Goal: Communication & Community: Connect with others

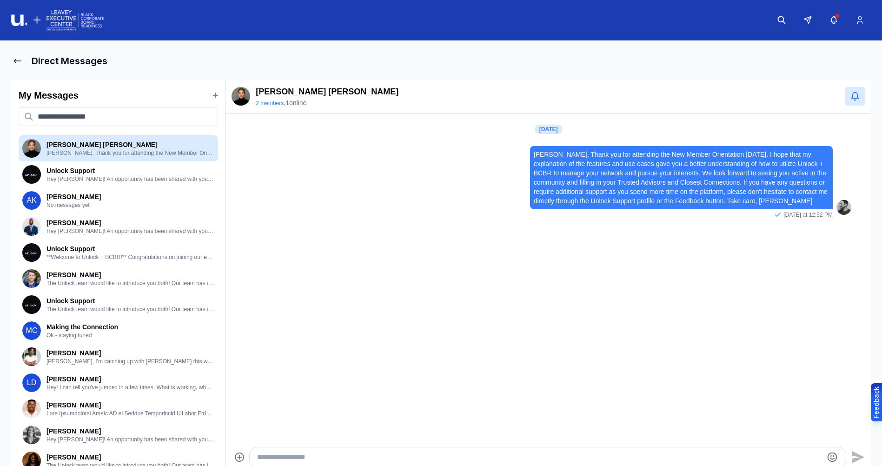
scroll to position [5, 0]
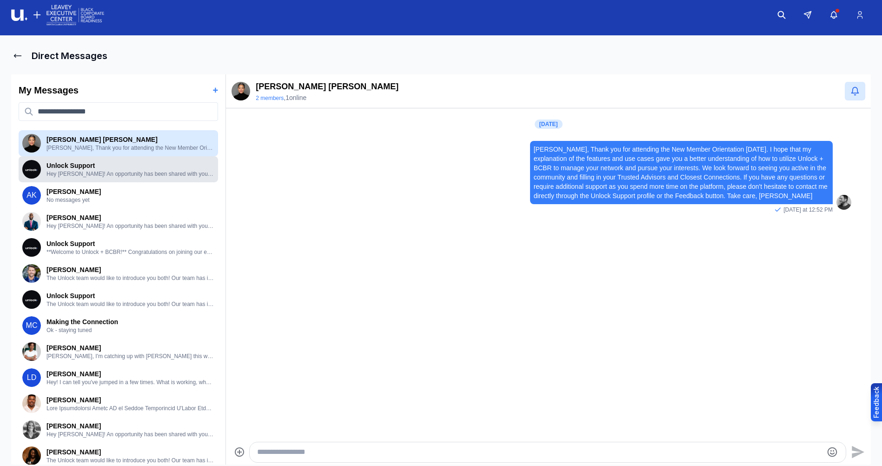
click at [115, 163] on p "Unlock Support" at bounding box center [130, 165] width 168 height 9
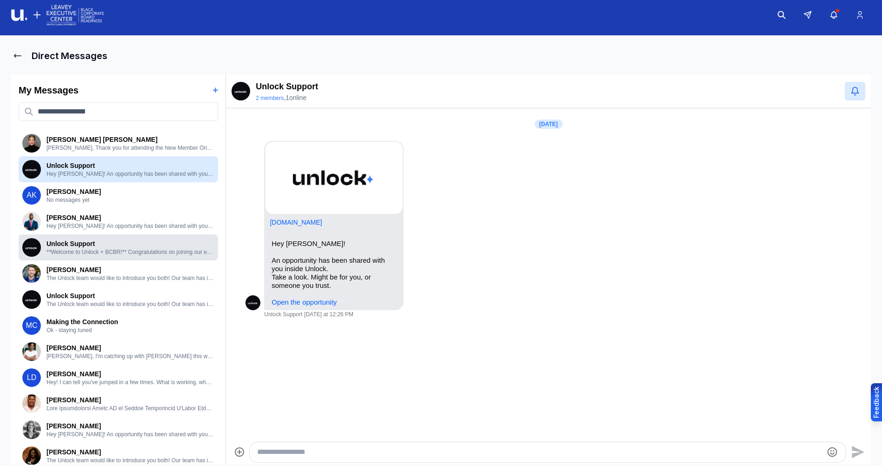
click at [107, 246] on p "Unlock Support" at bounding box center [130, 243] width 168 height 9
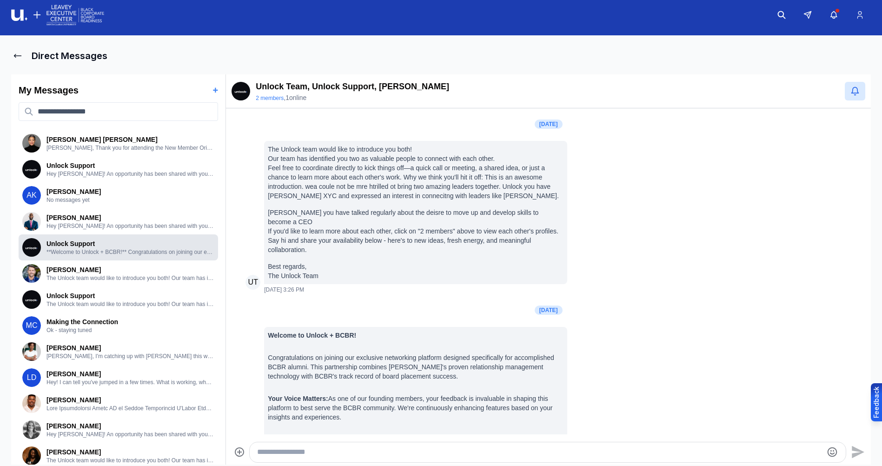
scroll to position [78, 0]
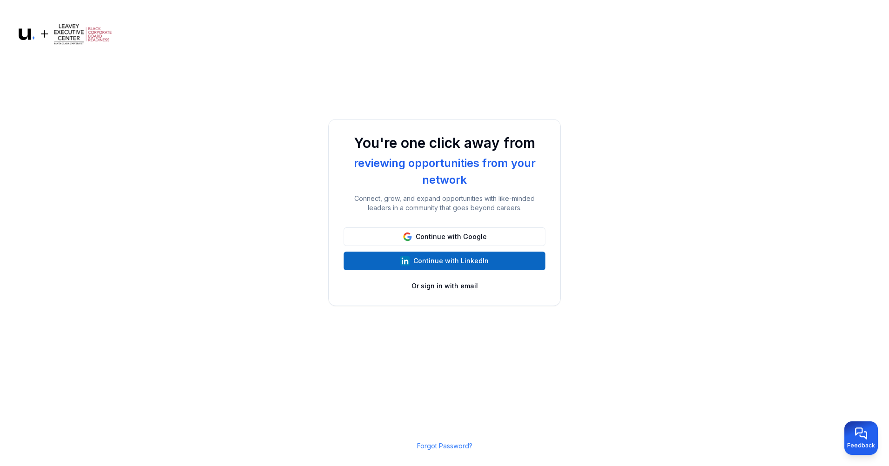
click at [453, 286] on button "Or sign in with email" at bounding box center [444, 285] width 66 height 9
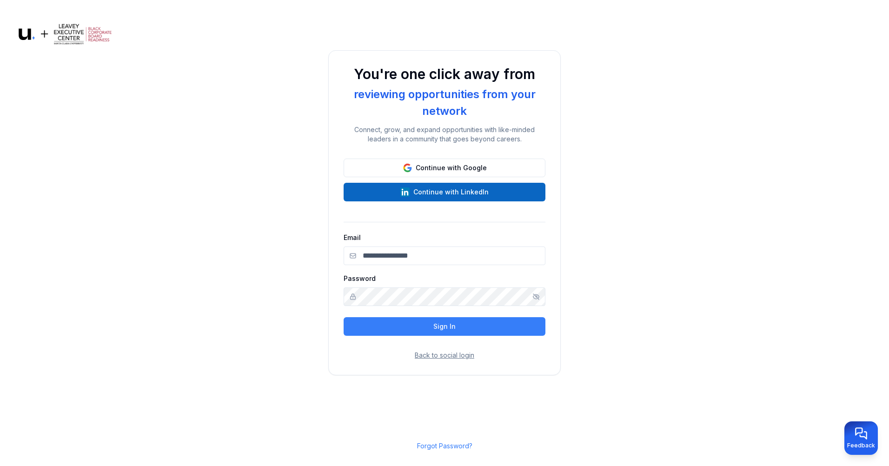
type input "**********"
click at [437, 327] on button "Sign In" at bounding box center [445, 326] width 202 height 19
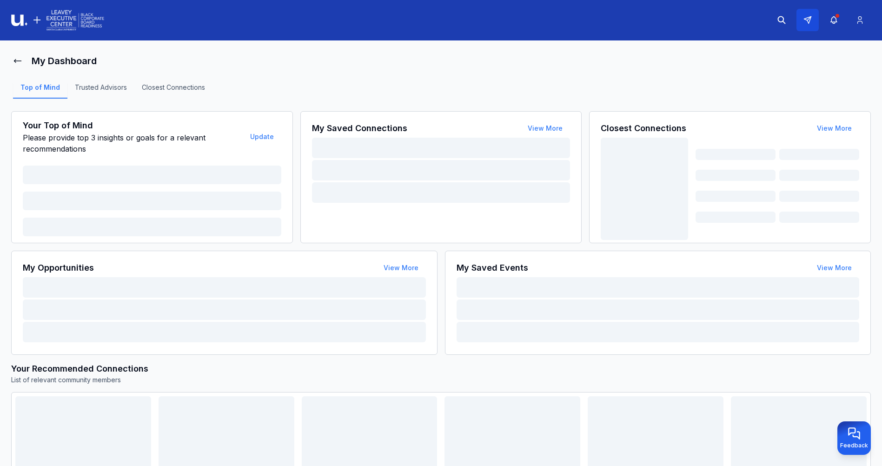
click at [808, 18] on icon at bounding box center [807, 20] width 7 height 7
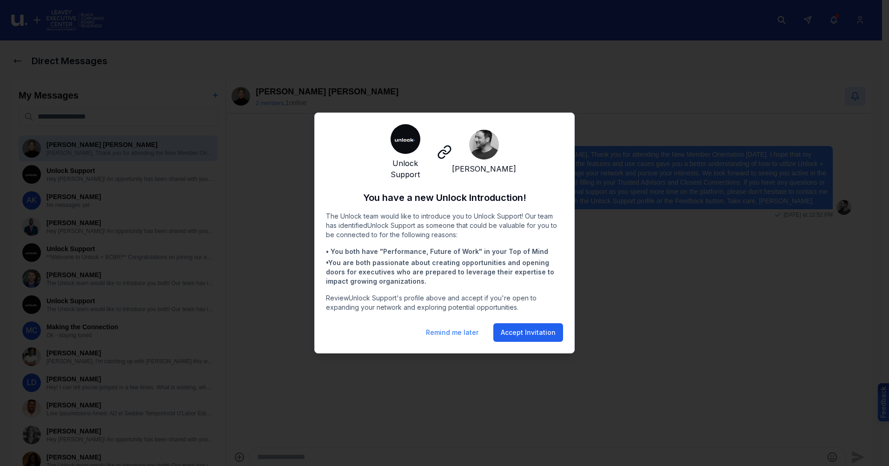
click at [521, 331] on button "Accept Invitation" at bounding box center [528, 332] width 70 height 19
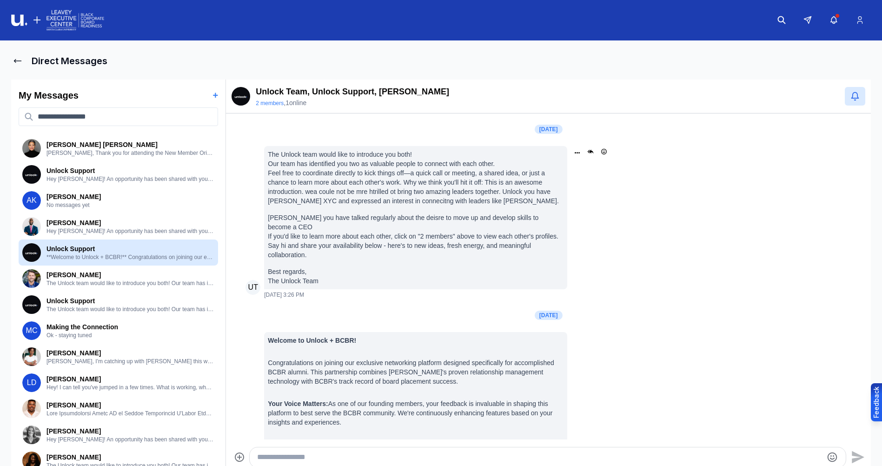
drag, startPoint x: 268, startPoint y: 152, endPoint x: 351, endPoint y: 273, distance: 146.8
click at [351, 273] on div "The Unlock team would like to introduce you both! Our team has identified you t…" at bounding box center [415, 218] width 295 height 136
copy div "The Unlock team would like to introduce you both! Our team has identified you t…"
drag, startPoint x: 68, startPoint y: 22, endPoint x: 80, endPoint y: 18, distance: 12.8
click at [68, 22] on img at bounding box center [57, 20] width 93 height 24
